Goal: Task Accomplishment & Management: Use online tool/utility

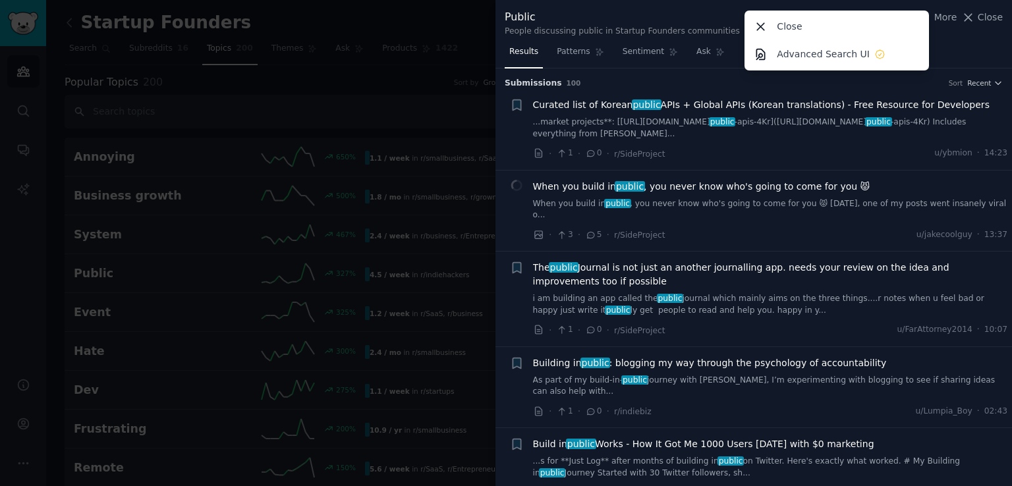
scroll to position [681, 0]
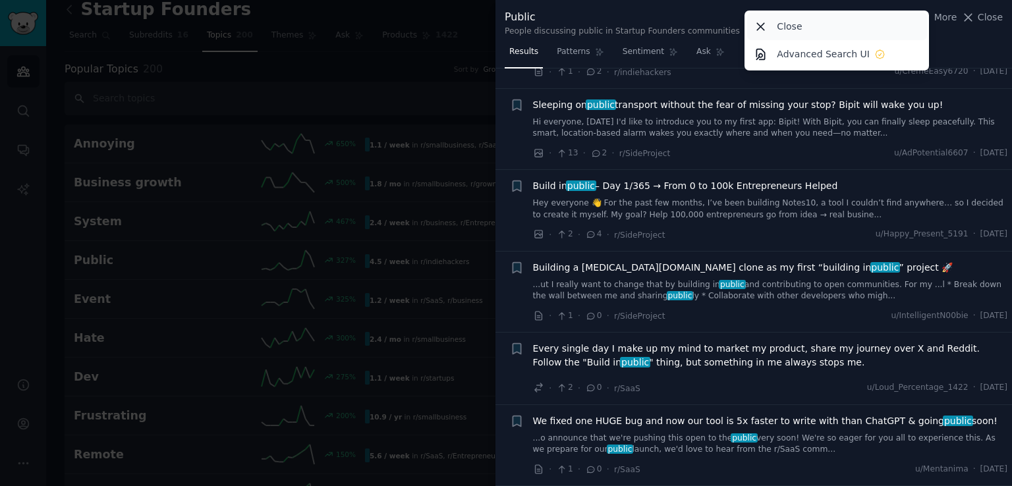
click at [762, 23] on icon at bounding box center [761, 27] width 14 height 14
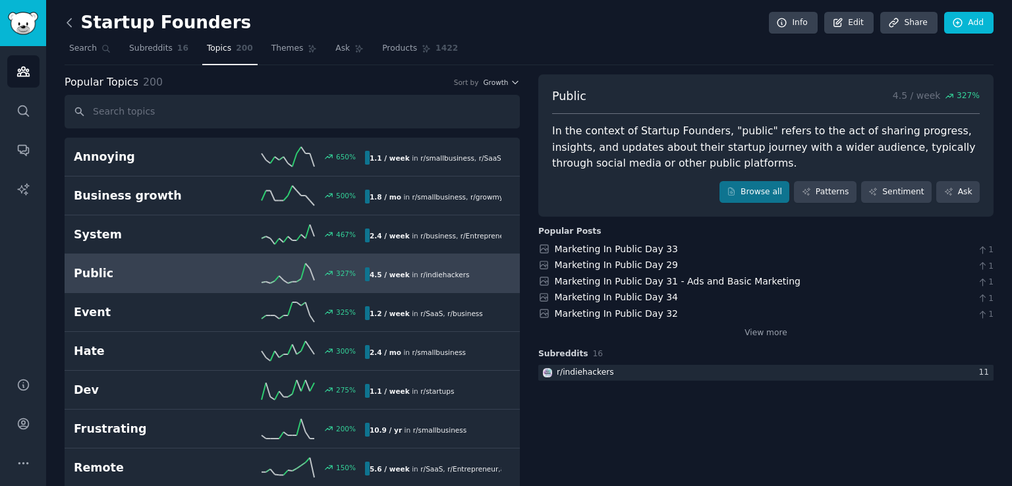
click at [72, 22] on icon at bounding box center [70, 23] width 14 height 14
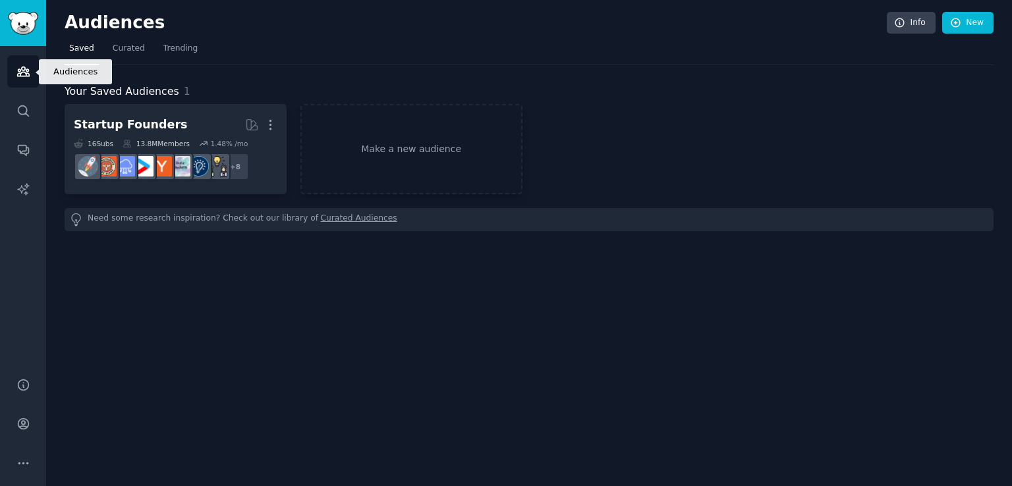
click at [26, 73] on icon "Sidebar" at bounding box center [23, 71] width 12 height 9
click at [401, 143] on link "Make a new audience" at bounding box center [412, 149] width 222 height 90
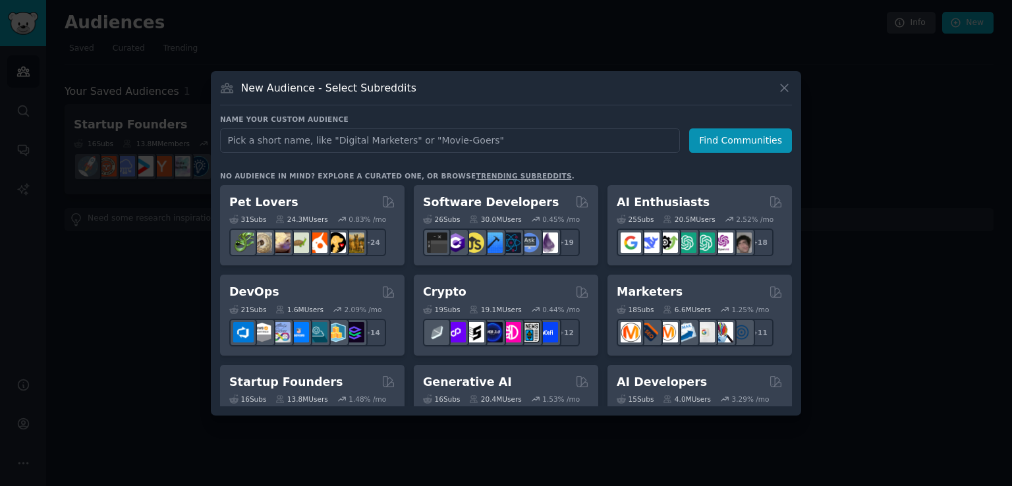
click at [478, 138] on input "text" at bounding box center [450, 141] width 460 height 24
click at [551, 144] on input "text" at bounding box center [450, 141] width 460 height 24
type input "parents"
click at [722, 138] on button "Find Communities" at bounding box center [740, 141] width 103 height 24
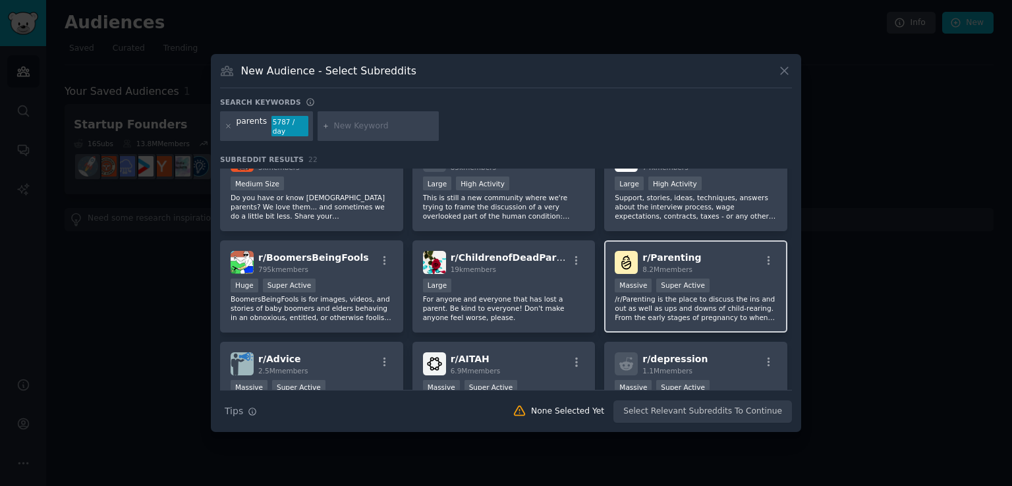
scroll to position [439, 0]
click at [720, 263] on div "r/ Parenting 8.2M members" at bounding box center [696, 261] width 162 height 23
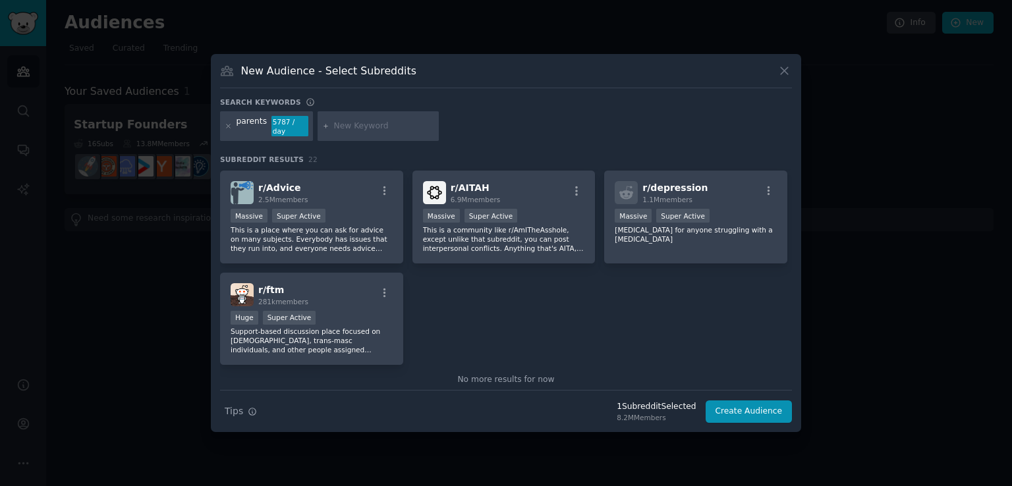
scroll to position [609, 0]
click at [755, 406] on button "Create Audience" at bounding box center [749, 412] width 87 height 22
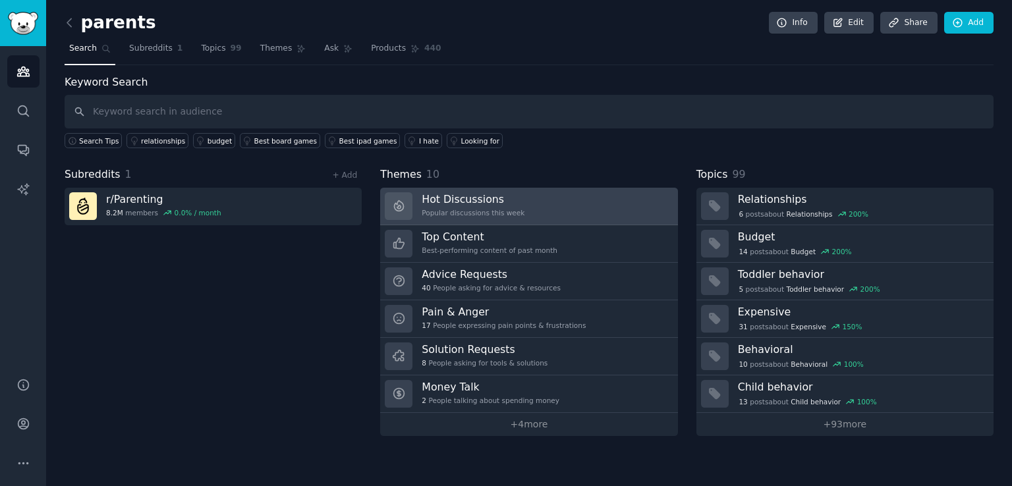
click at [604, 200] on link "Hot Discussions Popular discussions this week" at bounding box center [528, 207] width 297 height 38
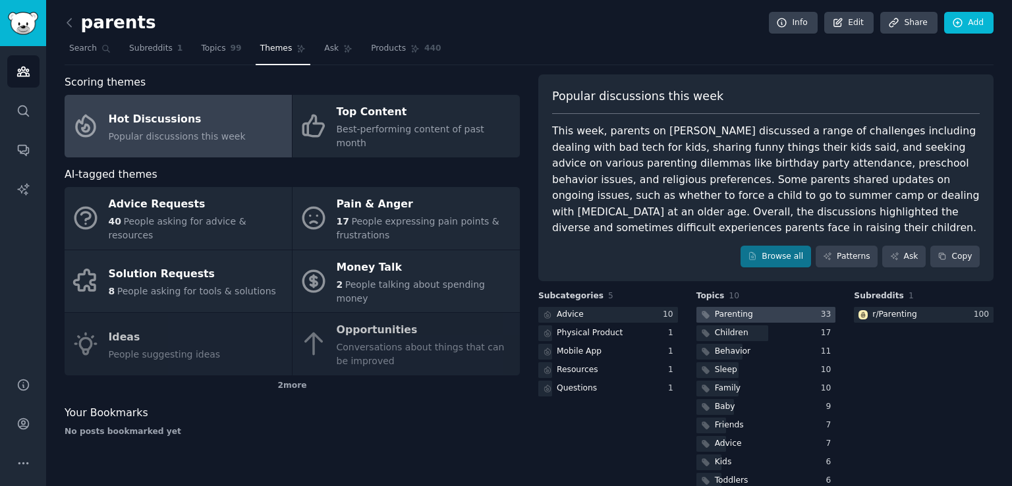
click at [743, 312] on div "Parenting" at bounding box center [734, 315] width 38 height 12
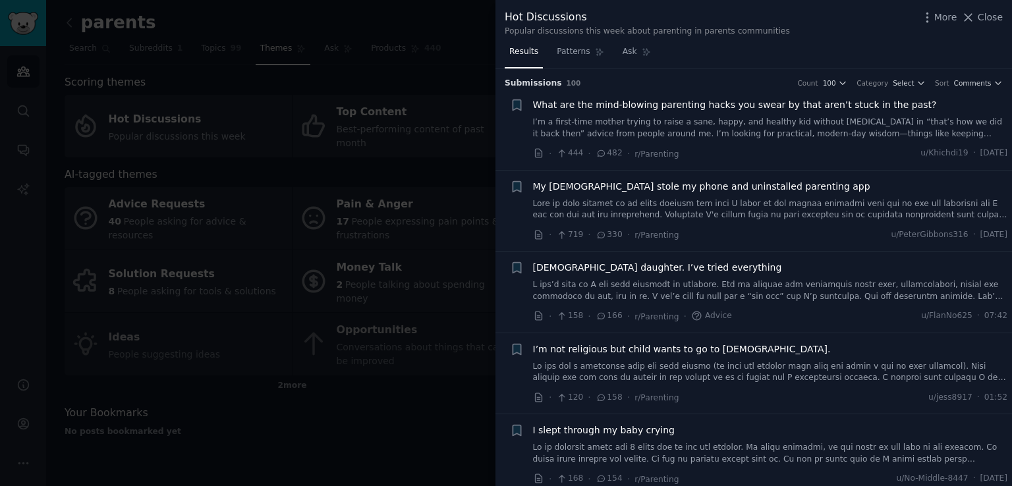
click at [825, 138] on link "I’m a first-time mother trying to raise a sane, happy, and healthy kid without …" at bounding box center [770, 128] width 475 height 23
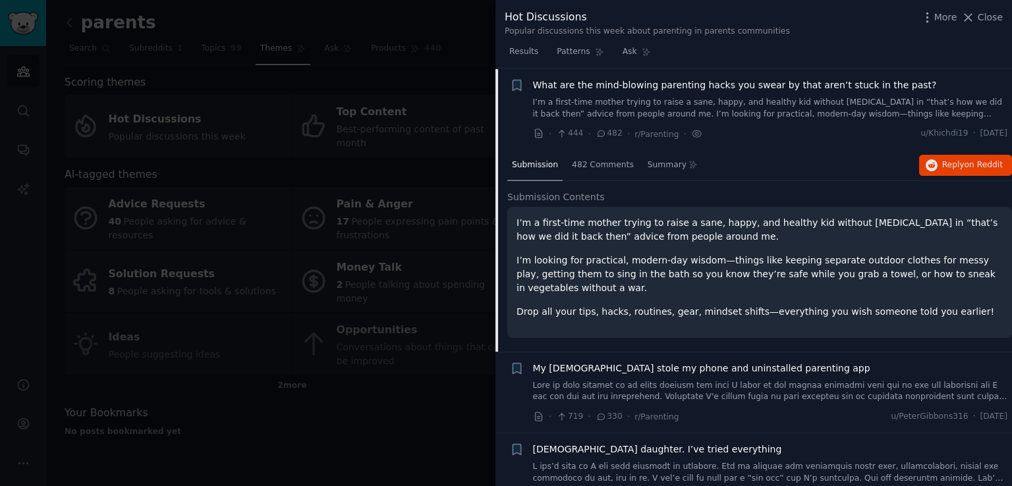
scroll to position [20, 0]
click at [603, 160] on span "482 Comments" at bounding box center [603, 165] width 62 height 12
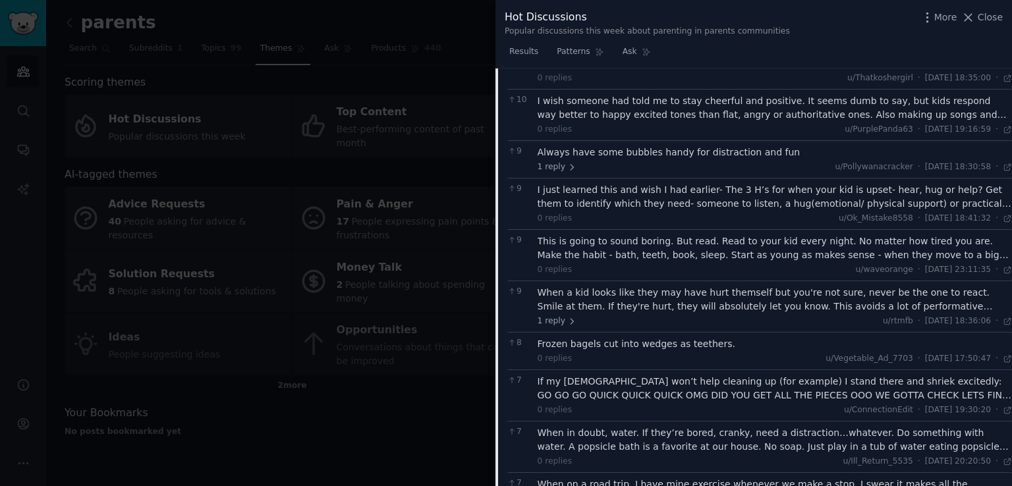
scroll to position [1961, 0]
click at [995, 21] on span "Close" at bounding box center [990, 18] width 25 height 14
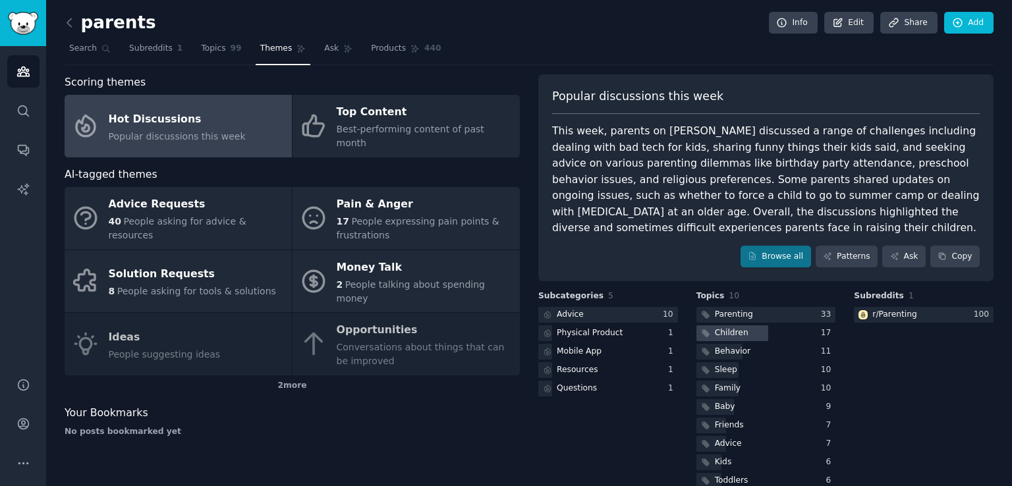
click at [730, 331] on div "Children" at bounding box center [732, 334] width 34 height 12
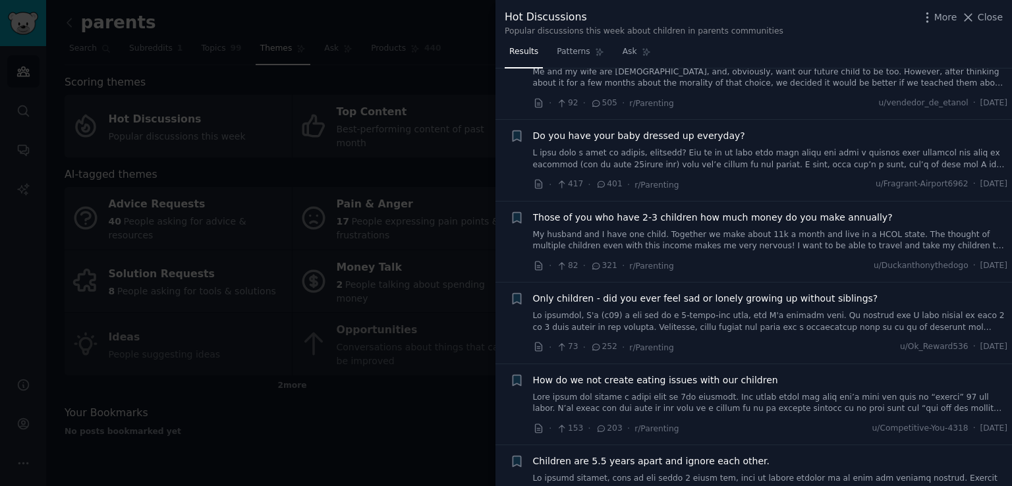
scroll to position [134, 0]
click at [994, 15] on span "Close" at bounding box center [990, 18] width 25 height 14
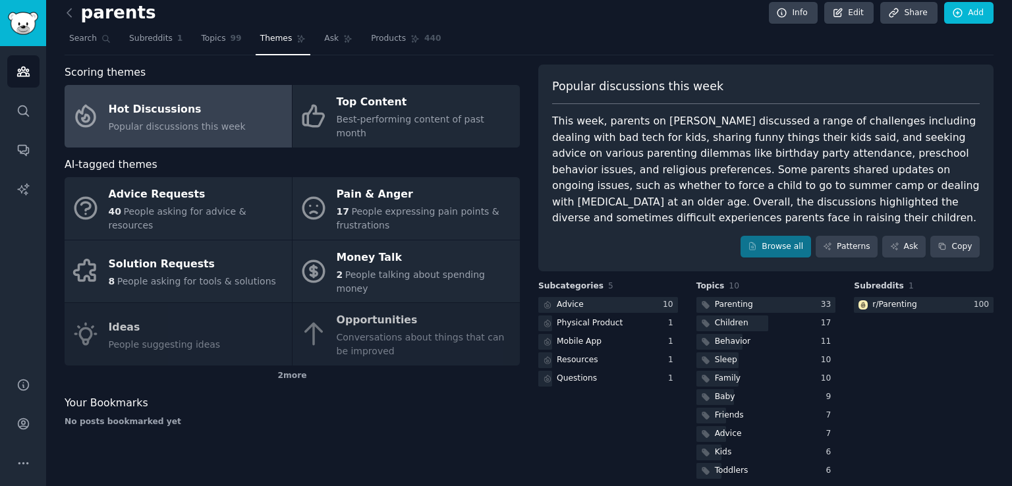
scroll to position [14, 0]
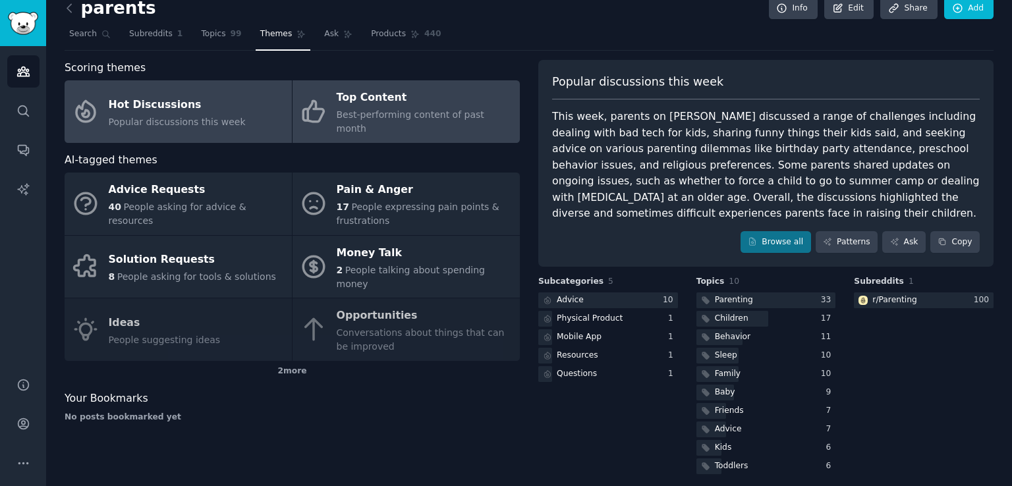
click at [403, 106] on div "Top Content" at bounding box center [425, 98] width 177 height 21
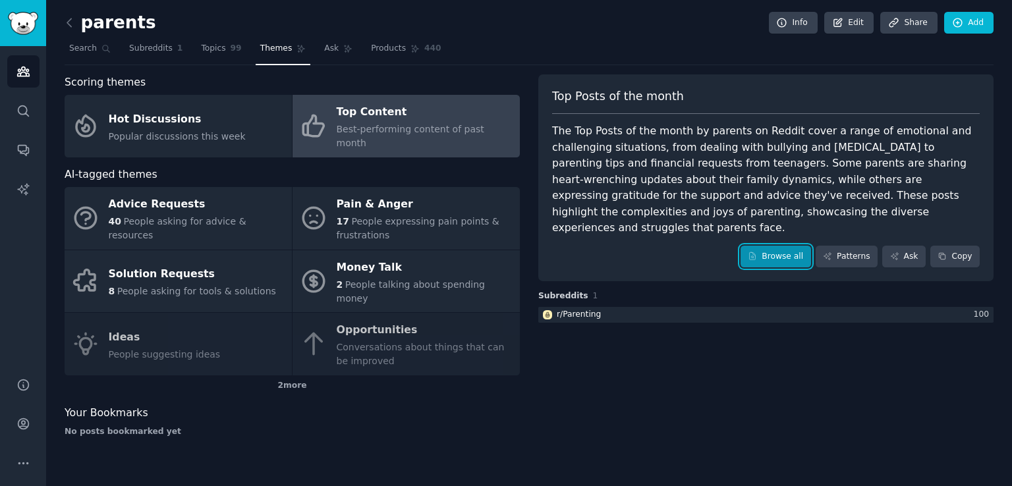
click at [791, 246] on link "Browse all" at bounding box center [776, 257] width 71 height 22
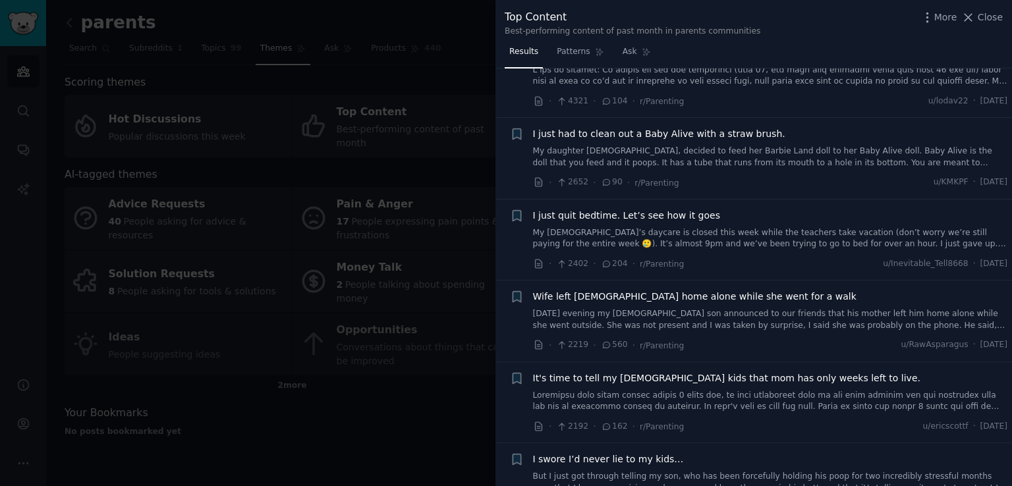
scroll to position [134, 0]
click at [395, 211] on div at bounding box center [506, 243] width 1012 height 486
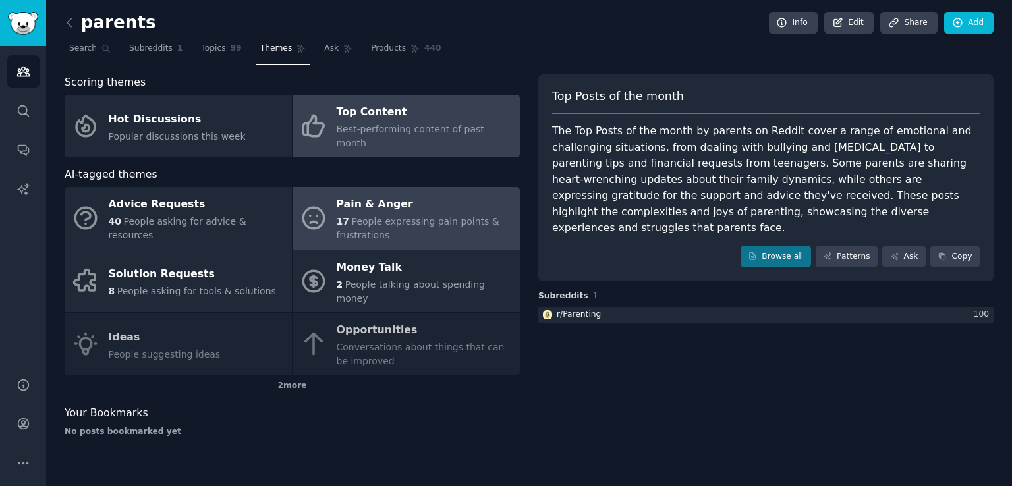
click at [360, 199] on div "Pain & Anger" at bounding box center [425, 204] width 177 height 21
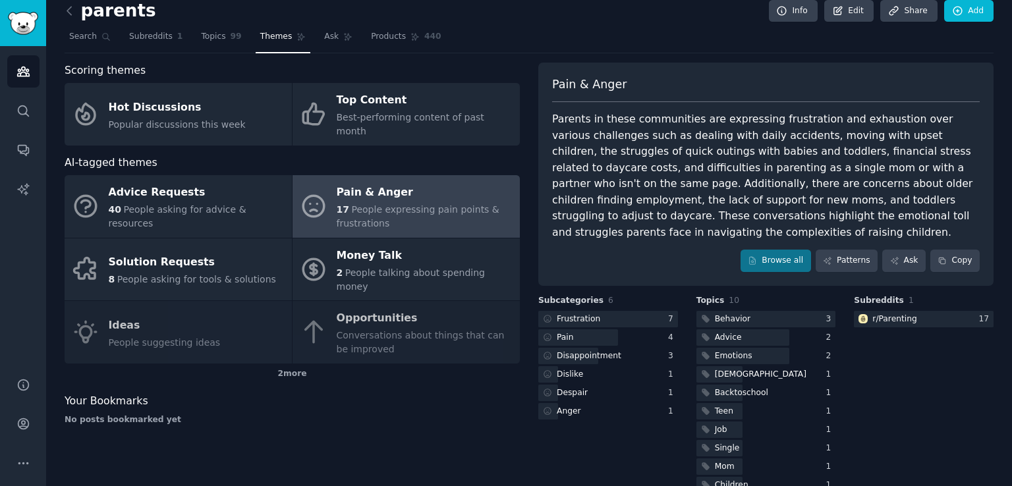
scroll to position [30, 0]
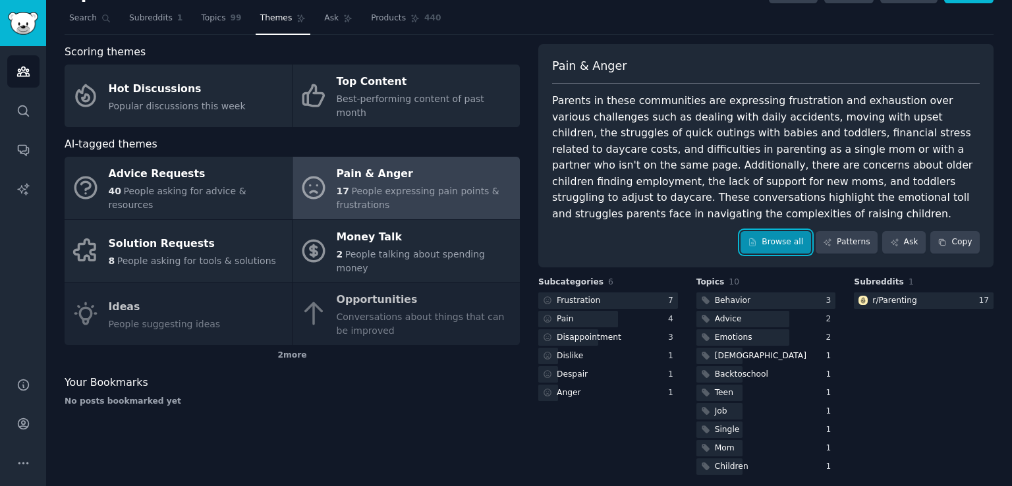
click at [775, 241] on link "Browse all" at bounding box center [776, 242] width 71 height 22
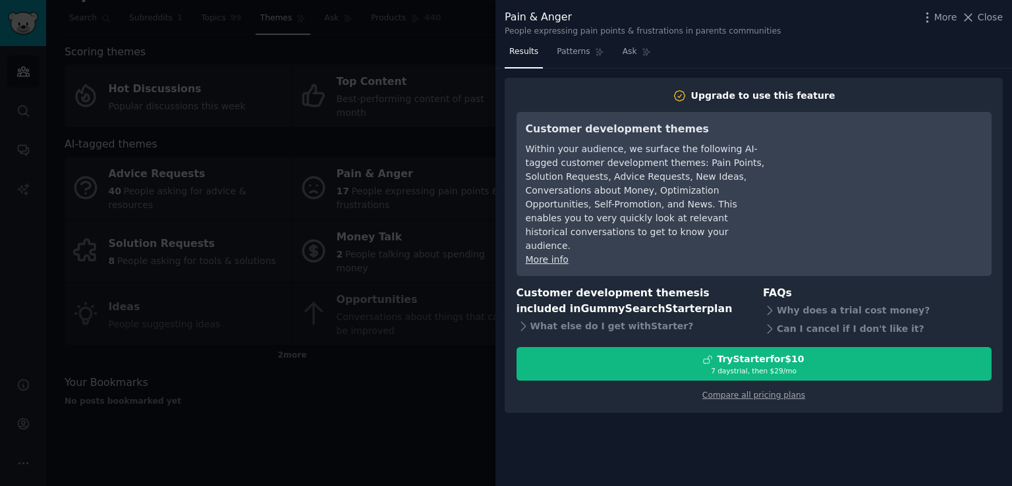
click at [457, 206] on div at bounding box center [506, 243] width 1012 height 486
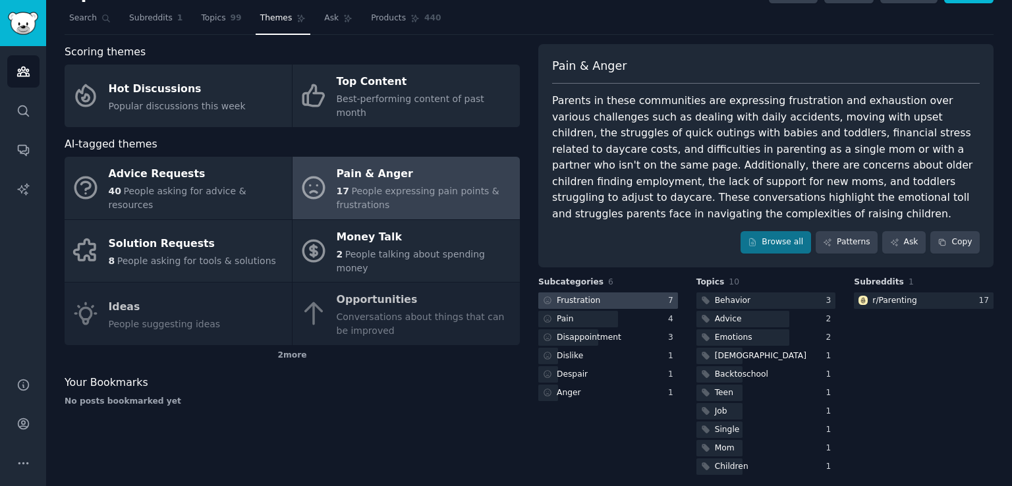
click at [614, 297] on div at bounding box center [608, 301] width 140 height 16
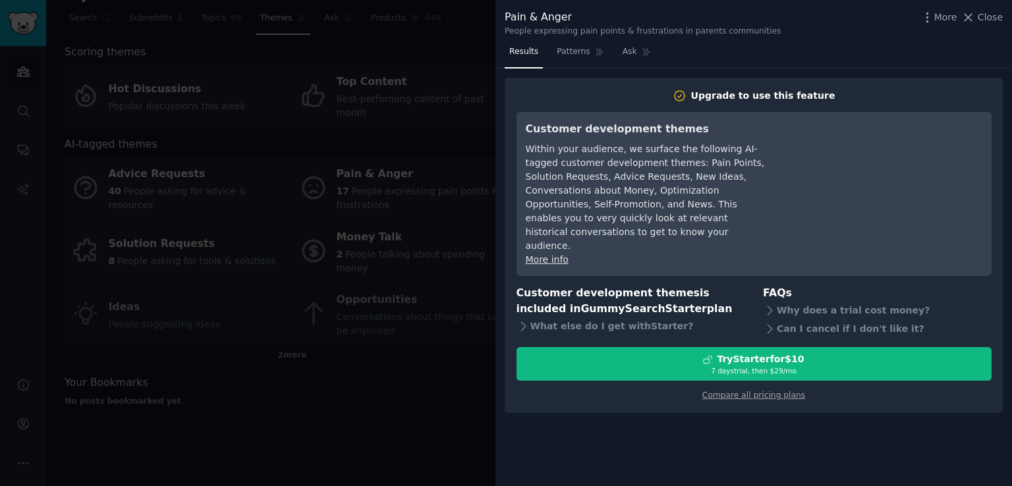
click at [437, 263] on div at bounding box center [506, 243] width 1012 height 486
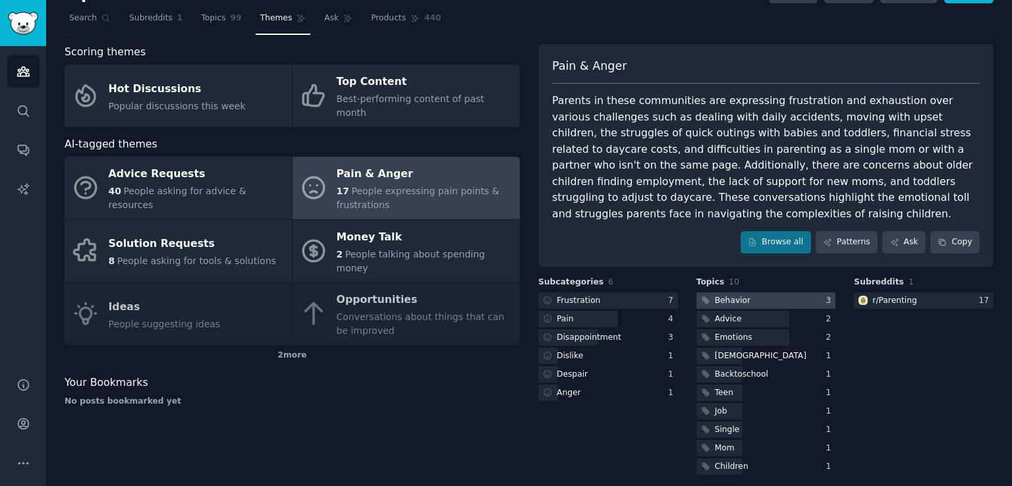
click at [720, 293] on div "Behavior" at bounding box center [725, 301] width 57 height 16
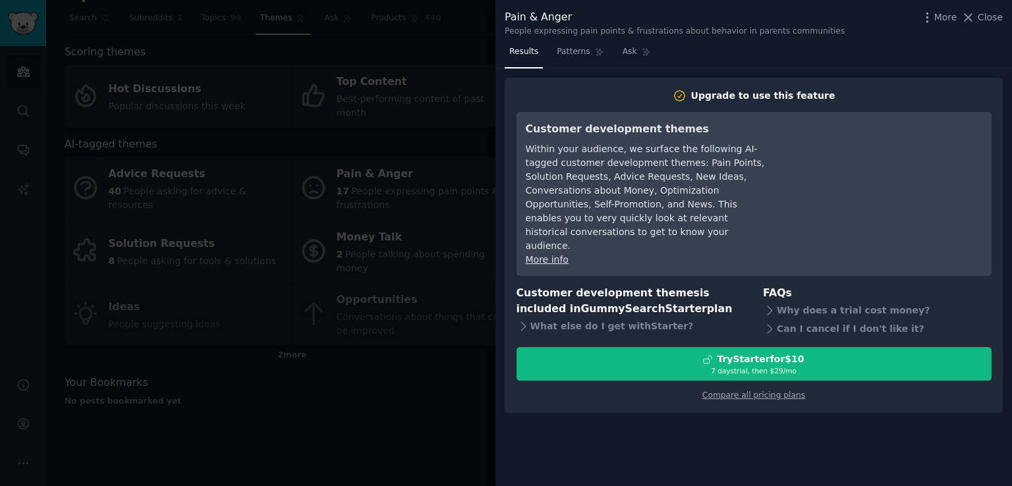
click at [401, 227] on div at bounding box center [506, 243] width 1012 height 486
